Goal: Register for event/course

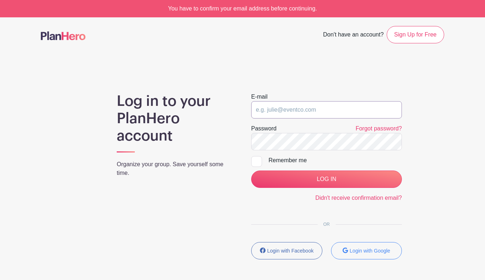
type input "[PERSON_NAME][EMAIL_ADDRESS][DOMAIN_NAME]"
click at [326, 179] on input "LOG IN" at bounding box center [326, 179] width 151 height 17
click at [258, 162] on div at bounding box center [256, 161] width 11 height 11
click at [256, 161] on input "Remember me" at bounding box center [253, 158] width 5 height 5
checkbox input "true"
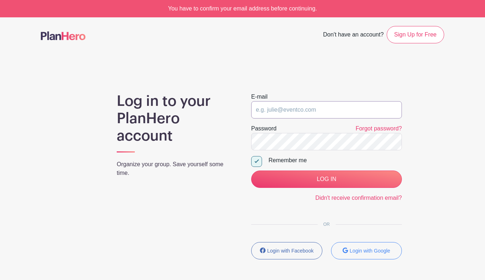
click at [339, 108] on input "email" at bounding box center [326, 109] width 151 height 17
type input "emma@brooklynherborium.com"
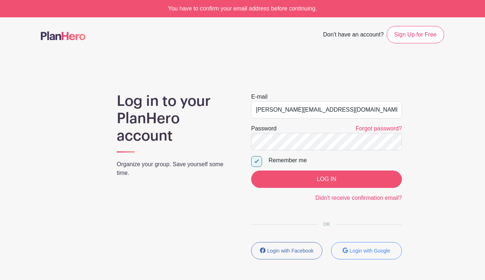
click at [342, 180] on input "LOG IN" at bounding box center [326, 179] width 151 height 17
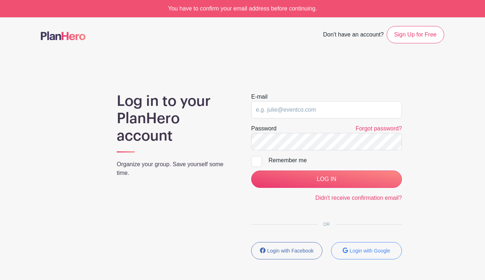
click at [258, 164] on div at bounding box center [256, 161] width 11 height 11
click at [256, 161] on input "Remember me" at bounding box center [253, 158] width 5 height 5
checkbox input "true"
click at [311, 108] on input "email" at bounding box center [326, 109] width 151 height 17
type input "[PERSON_NAME][EMAIL_ADDRESS][DOMAIN_NAME]"
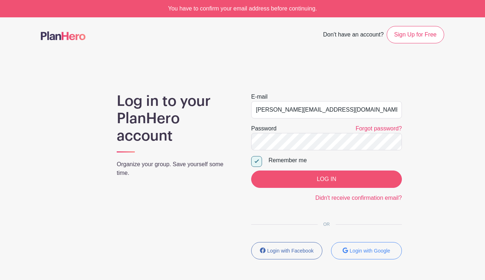
click at [329, 179] on input "LOG IN" at bounding box center [326, 179] width 151 height 17
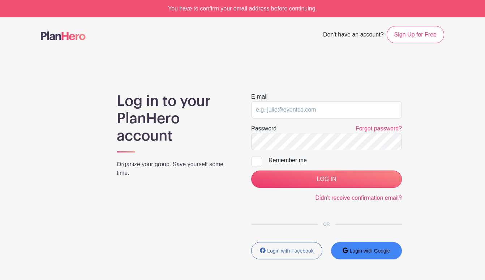
click at [355, 247] on button "Login with Google" at bounding box center [366, 250] width 71 height 17
type input "[PERSON_NAME][EMAIL_ADDRESS][DOMAIN_NAME]"
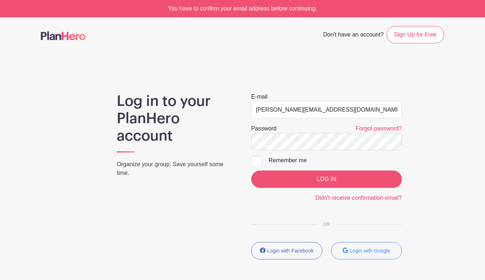
click at [328, 179] on input "LOG IN" at bounding box center [326, 179] width 151 height 17
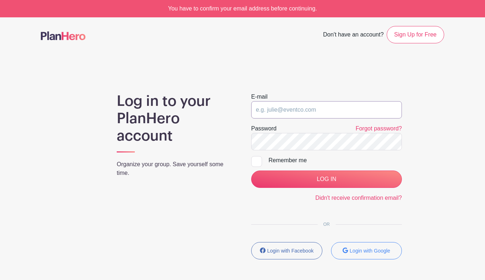
type input "[PERSON_NAME][EMAIL_ADDRESS][DOMAIN_NAME]"
click at [256, 161] on div at bounding box center [256, 161] width 11 height 11
click at [256, 161] on input "Remember me" at bounding box center [253, 158] width 5 height 5
checkbox input "true"
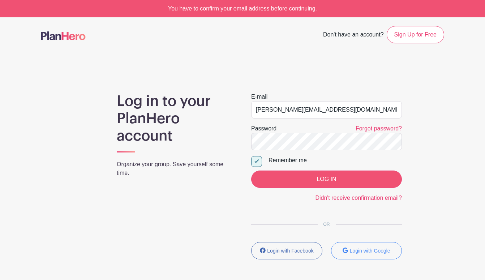
click at [333, 179] on input "LOG IN" at bounding box center [326, 179] width 151 height 17
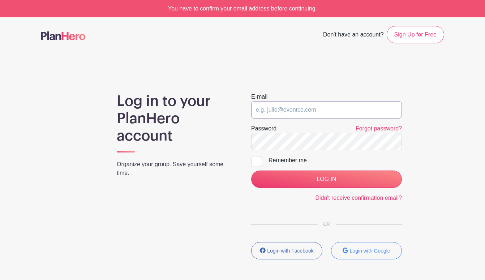
type input "[PERSON_NAME][EMAIL_ADDRESS][DOMAIN_NAME]"
click at [257, 162] on div at bounding box center [256, 161] width 11 height 11
click at [256, 161] on input "Remember me" at bounding box center [253, 158] width 5 height 5
checkbox input "true"
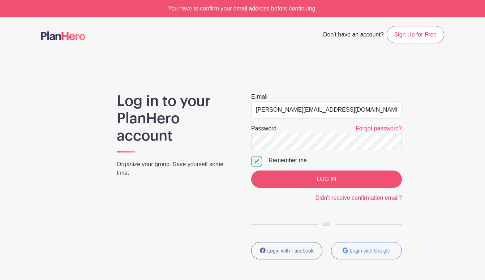
click at [312, 179] on input "LOG IN" at bounding box center [326, 179] width 151 height 17
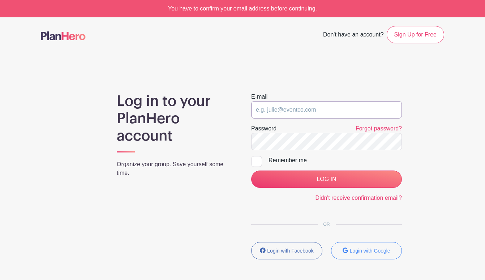
type input "[PERSON_NAME][EMAIL_ADDRESS][DOMAIN_NAME]"
click at [373, 129] on link "Forgot password?" at bounding box center [379, 128] width 46 height 6
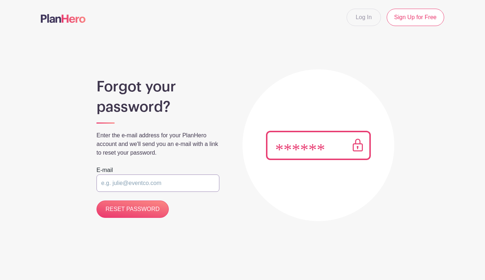
type input "[PERSON_NAME][EMAIL_ADDRESS][DOMAIN_NAME]"
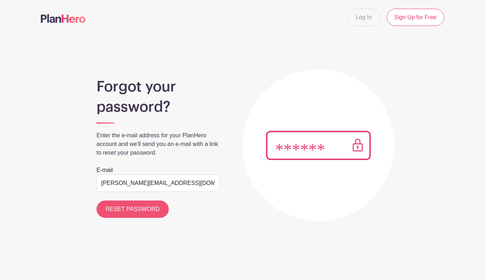
click at [137, 211] on input "RESET PASSWORD" at bounding box center [133, 209] width 72 height 17
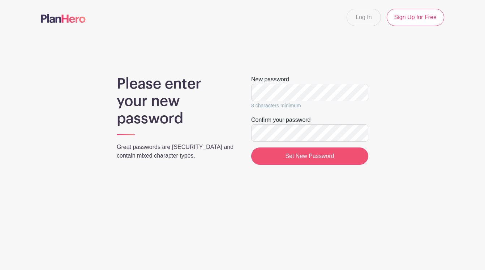
click at [317, 158] on input "Set New Password" at bounding box center [309, 155] width 117 height 17
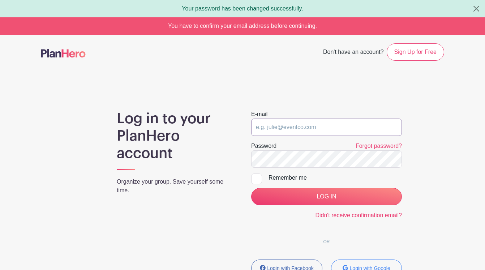
type input "Q_2A9zP71yzADB9UJRyo"
drag, startPoint x: 335, startPoint y: 128, endPoint x: 249, endPoint y: 127, distance: 86.8
click at [249, 127] on div "E-mail Q_2A9zP71yzADB9UJRyo Password Forgot password? Remember me LOG IN Didn't…" at bounding box center [327, 196] width 168 height 173
click at [244, 160] on div "E-mail Password Forgot password? Remember me LOG IN Didn't receive confirmation…" at bounding box center [327, 196] width 168 height 173
drag, startPoint x: 320, startPoint y: 127, endPoint x: 248, endPoint y: 127, distance: 71.6
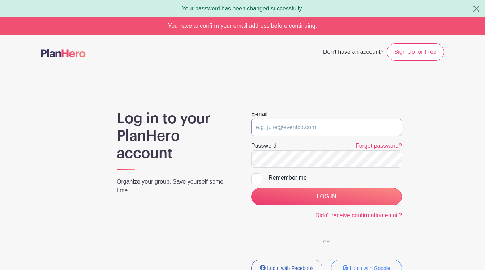
click at [239, 127] on div "Log in to your PlanHero account Organize your group. Save yourself some time. E…" at bounding box center [242, 196] width 403 height 173
drag, startPoint x: 336, startPoint y: 123, endPoint x: 286, endPoint y: 122, distance: 50.6
click at [286, 122] on input "email" at bounding box center [326, 127] width 151 height 17
type input "[PERSON_NAME][EMAIL_ADDRESS][DOMAIN_NAME]"
click at [431, 159] on div "Log in to your PlanHero account Organize your group. Save yourself some time. E…" at bounding box center [242, 196] width 403 height 173
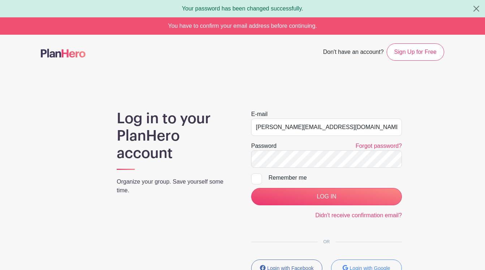
click at [259, 175] on div at bounding box center [256, 179] width 11 height 11
click at [256, 175] on input "Remember me" at bounding box center [253, 176] width 5 height 5
checkbox input "true"
click at [344, 200] on input "LOG IN" at bounding box center [326, 196] width 151 height 17
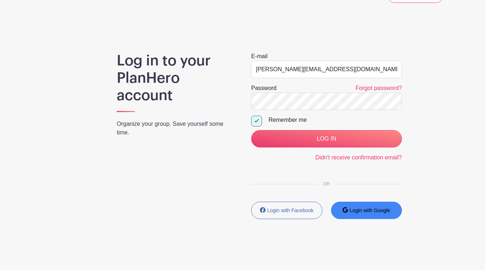
scroll to position [40, 0]
click at [358, 213] on small "Login with Google" at bounding box center [370, 210] width 40 height 6
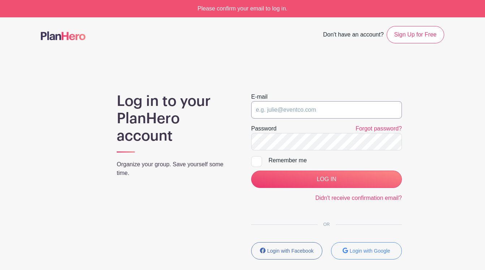
type input "[PERSON_NAME][EMAIL_ADDRESS][DOMAIN_NAME]"
click at [256, 161] on div at bounding box center [256, 161] width 11 height 11
click at [256, 161] on input "Remember me" at bounding box center [253, 158] width 5 height 5
checkbox input "true"
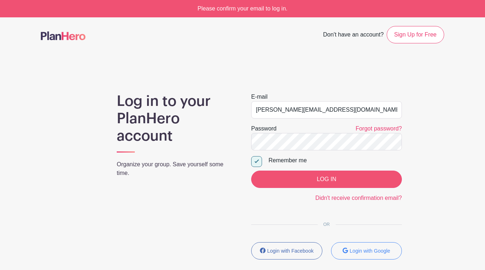
click at [330, 182] on input "LOG IN" at bounding box center [326, 179] width 151 height 17
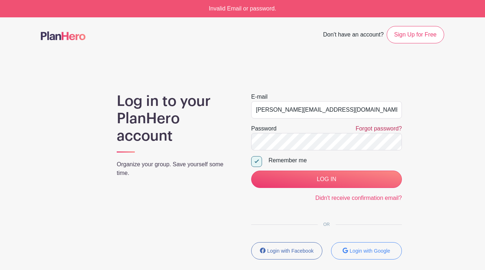
click at [380, 129] on link "Forgot password?" at bounding box center [379, 128] width 46 height 6
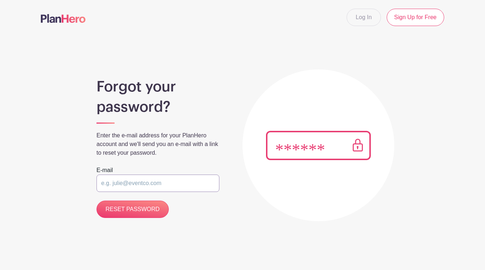
type input "[PERSON_NAME][EMAIL_ADDRESS][DOMAIN_NAME]"
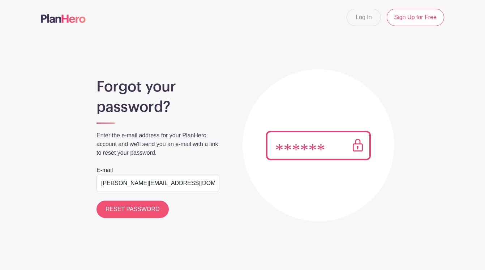
click at [138, 212] on input "RESET PASSWORD" at bounding box center [133, 209] width 72 height 17
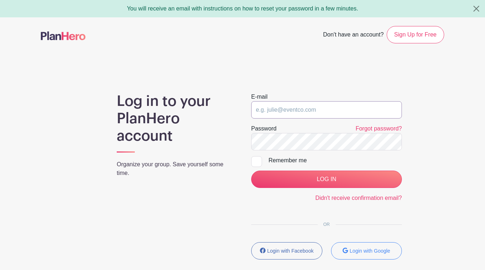
type input "[PERSON_NAME][EMAIL_ADDRESS][DOMAIN_NAME]"
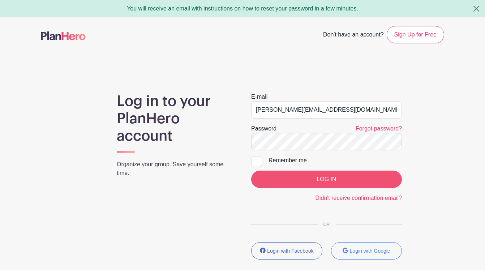
click at [322, 175] on input "LOG IN" at bounding box center [326, 179] width 151 height 17
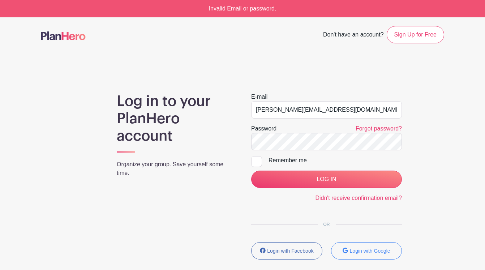
click at [429, 226] on div "Log in to your PlanHero account Organize your group. Save yourself some time. E…" at bounding box center [242, 179] width 403 height 173
click at [369, 252] on small "Login with Google" at bounding box center [370, 251] width 40 height 6
type input "[PERSON_NAME][EMAIL_ADDRESS][DOMAIN_NAME]"
click at [372, 127] on link "Forgot password?" at bounding box center [379, 128] width 46 height 6
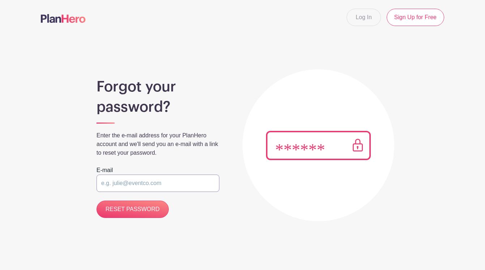
type input "emma@brooklynherborium.com"
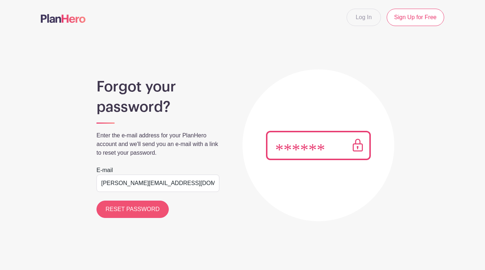
click at [141, 213] on input "RESET PASSWORD" at bounding box center [133, 209] width 72 height 17
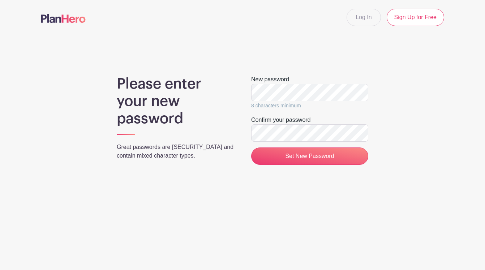
click at [356, 110] on form "New password 8 characters minimum Confirm your password Set New Password" at bounding box center [309, 120] width 117 height 90
click at [308, 155] on input "Set New Password" at bounding box center [309, 155] width 117 height 17
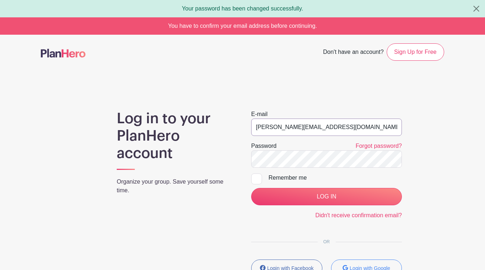
type input "[PERSON_NAME][EMAIL_ADDRESS][DOMAIN_NAME]"
click at [424, 174] on div "Log in to your PlanHero account Organize your group. Save yourself some time. E…" at bounding box center [242, 196] width 403 height 173
click at [255, 180] on div at bounding box center [256, 179] width 11 height 11
click at [255, 178] on input "Remember me" at bounding box center [253, 176] width 5 height 5
checkbox input "true"
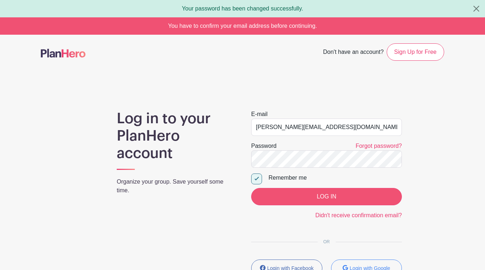
click at [337, 195] on input "LOG IN" at bounding box center [326, 196] width 151 height 17
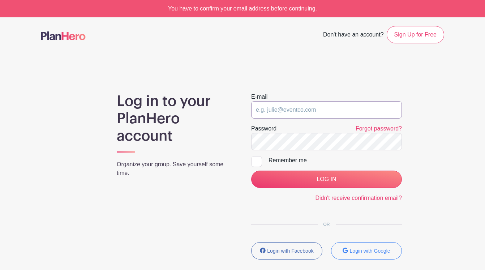
type input "emma@brooklynherborium.com"
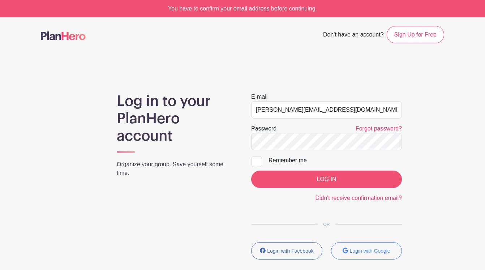
click at [318, 180] on input "LOG IN" at bounding box center [326, 179] width 151 height 17
click at [327, 180] on input "LOG IN" at bounding box center [326, 179] width 151 height 17
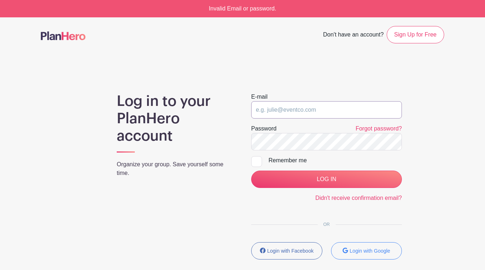
click at [325, 112] on input "email" at bounding box center [326, 109] width 151 height 17
type input "emma@brooklynherborium.com"
click at [359, 35] on span "Don't have an account?" at bounding box center [353, 35] width 61 height 16
click at [347, 113] on input "emma@brooklynherborium.com" at bounding box center [326, 109] width 151 height 17
click at [393, 114] on input "emma@brooklynherborium.com" at bounding box center [326, 109] width 151 height 17
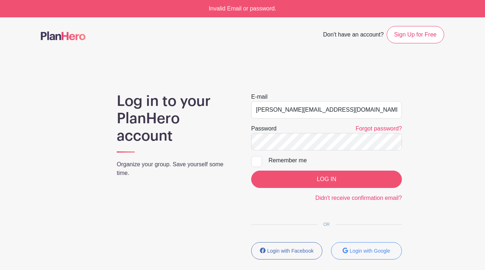
click at [324, 177] on input "LOG IN" at bounding box center [326, 179] width 151 height 17
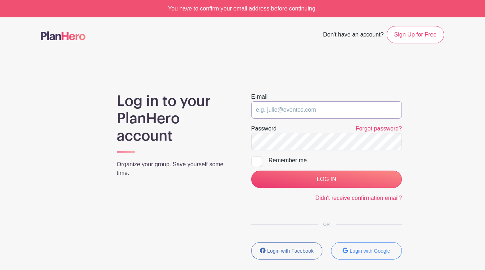
type input "[PERSON_NAME][EMAIL_ADDRESS][DOMAIN_NAME]"
click at [250, 142] on div "E-mail emma@brooklynherborium.com Password Forgot password? Remember me LOG IN …" at bounding box center [327, 179] width 168 height 173
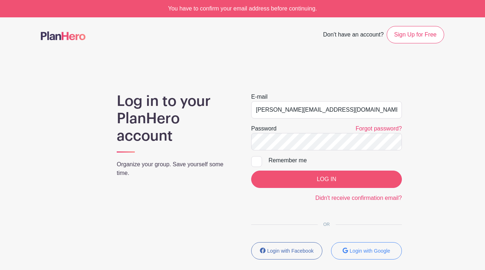
click at [330, 178] on input "LOG IN" at bounding box center [326, 179] width 151 height 17
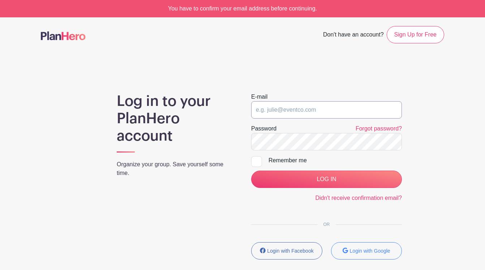
type input "[PERSON_NAME][EMAIL_ADDRESS][DOMAIN_NAME]"
click at [258, 161] on div at bounding box center [256, 161] width 11 height 11
click at [256, 161] on input "Remember me" at bounding box center [253, 158] width 5 height 5
checkbox input "true"
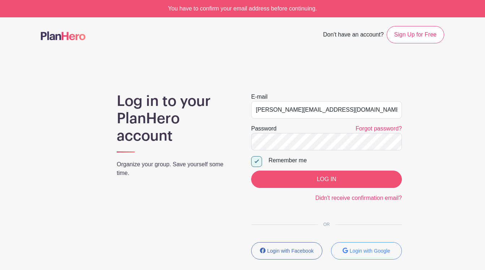
click at [310, 176] on input "LOG IN" at bounding box center [326, 179] width 151 height 17
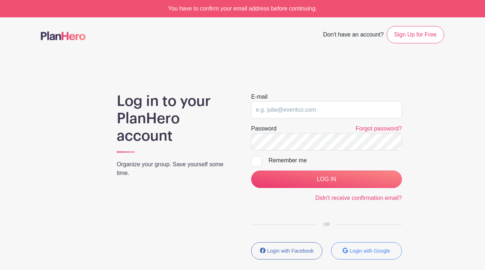
click at [63, 35] on img at bounding box center [63, 35] width 45 height 9
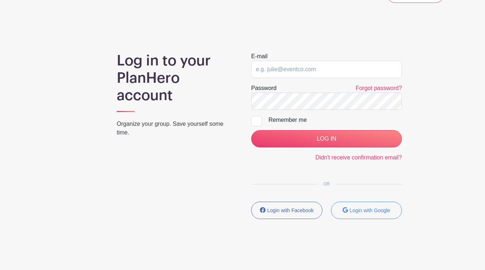
scroll to position [23, 0]
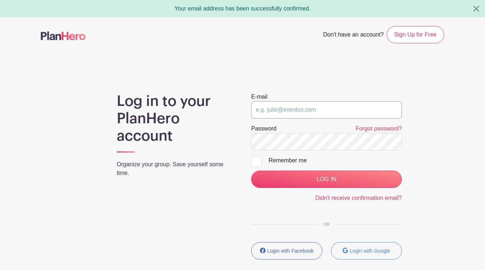
type input "emma@brooklynherborium.com"
click at [326, 179] on input "LOG IN" at bounding box center [326, 179] width 151 height 17
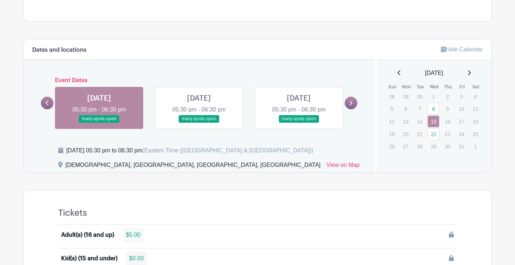
scroll to position [225, 0]
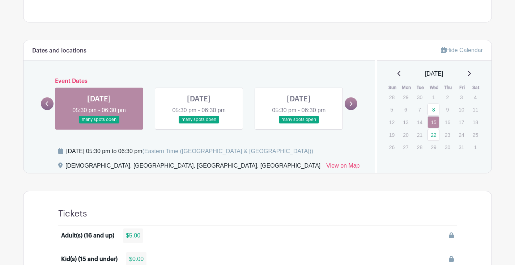
click at [99, 123] on link at bounding box center [99, 123] width 0 height 0
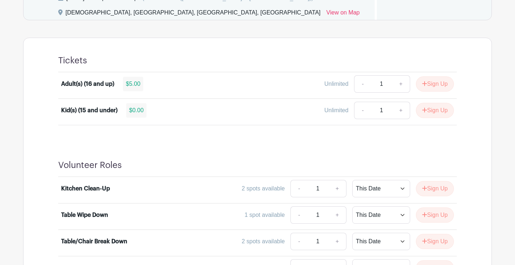
scroll to position [371, 0]
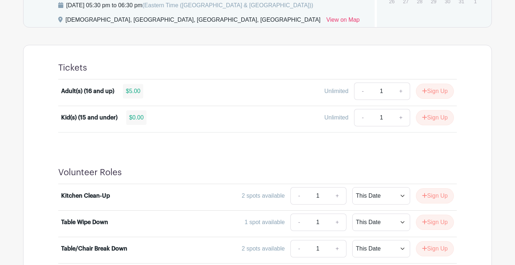
click at [400, 91] on link "+" at bounding box center [401, 90] width 18 height 17
type input "2"
click at [398, 120] on link "+" at bounding box center [401, 117] width 18 height 17
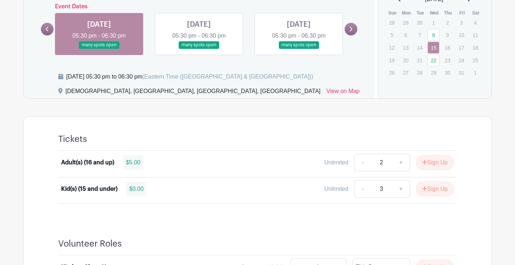
scroll to position [299, 0]
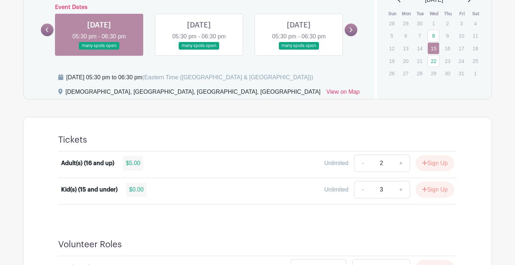
click at [359, 190] on link "-" at bounding box center [362, 189] width 17 height 17
type input "2"
click at [360, 166] on link "-" at bounding box center [362, 162] width 17 height 17
type input "1"
click at [436, 164] on button "Sign Up" at bounding box center [435, 162] width 38 height 15
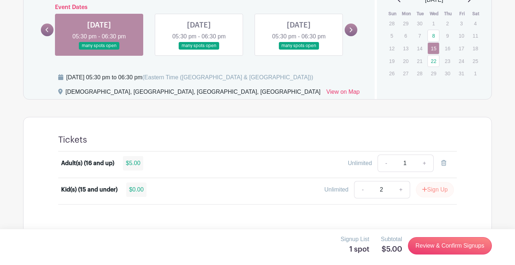
click at [434, 192] on button "Sign Up" at bounding box center [435, 189] width 38 height 15
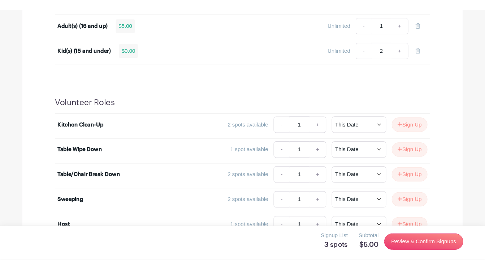
scroll to position [446, 0]
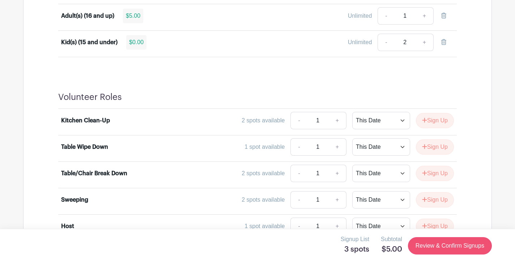
click at [434, 246] on link "Review & Confirm Signups" at bounding box center [450, 245] width 84 height 17
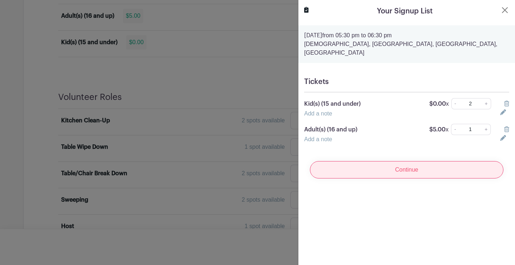
click at [437, 164] on input "Continue" at bounding box center [406, 169] width 193 height 17
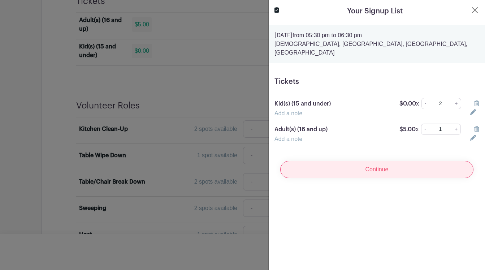
click at [382, 163] on input "Continue" at bounding box center [376, 169] width 193 height 17
click at [379, 161] on input "Continue" at bounding box center [376, 169] width 193 height 17
click at [366, 161] on input "Continue" at bounding box center [376, 169] width 193 height 17
click at [366, 161] on div "Continue" at bounding box center [377, 169] width 205 height 29
click at [366, 161] on input "Continue" at bounding box center [376, 169] width 193 height 17
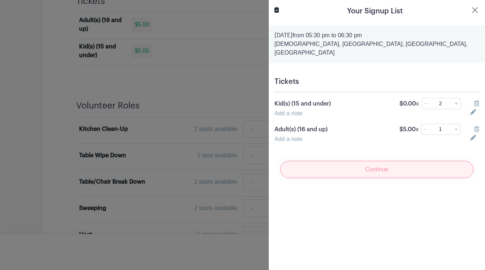
click at [366, 161] on div "Continue" at bounding box center [377, 169] width 205 height 29
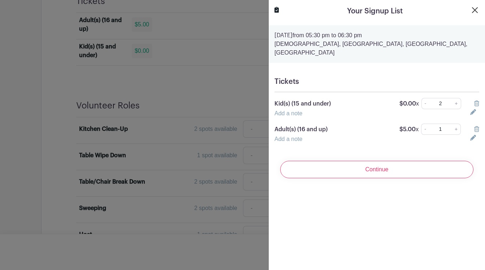
click at [474, 13] on button "Close" at bounding box center [475, 10] width 9 height 9
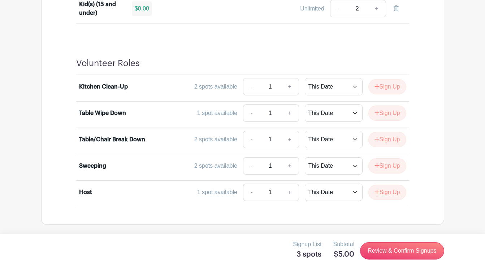
scroll to position [490, 0]
click at [388, 248] on link "Review & Confirm Signups" at bounding box center [402, 250] width 84 height 17
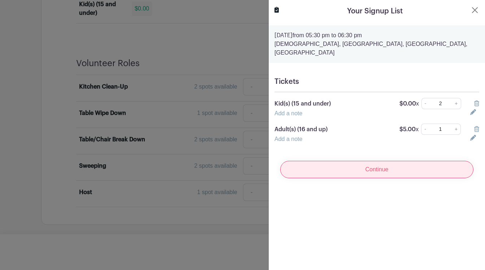
click at [382, 161] on input "Continue" at bounding box center [376, 169] width 193 height 17
click at [381, 161] on input "Continue" at bounding box center [376, 169] width 193 height 17
click at [375, 163] on input "Continue" at bounding box center [376, 169] width 193 height 17
click at [373, 161] on input "Continue" at bounding box center [376, 169] width 193 height 17
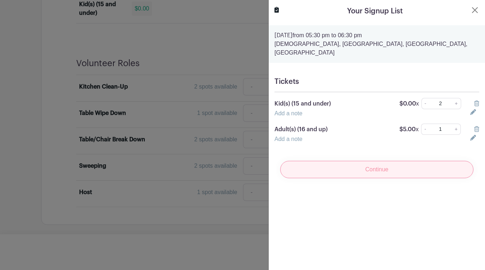
click at [373, 160] on div "Continue" at bounding box center [377, 169] width 205 height 29
click at [373, 161] on input "Continue" at bounding box center [376, 169] width 193 height 17
click at [373, 160] on div "Continue" at bounding box center [377, 169] width 205 height 29
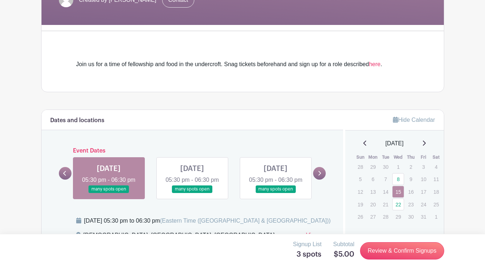
scroll to position [165, 0]
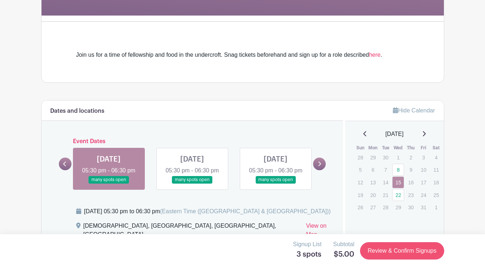
click at [400, 249] on link "Review & Confirm Signups" at bounding box center [402, 250] width 84 height 17
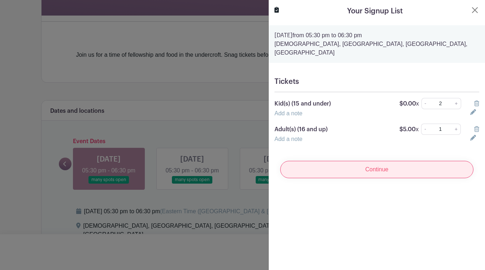
click at [398, 164] on input "Continue" at bounding box center [376, 169] width 193 height 17
